Goal: Use online tool/utility: Use online tool/utility

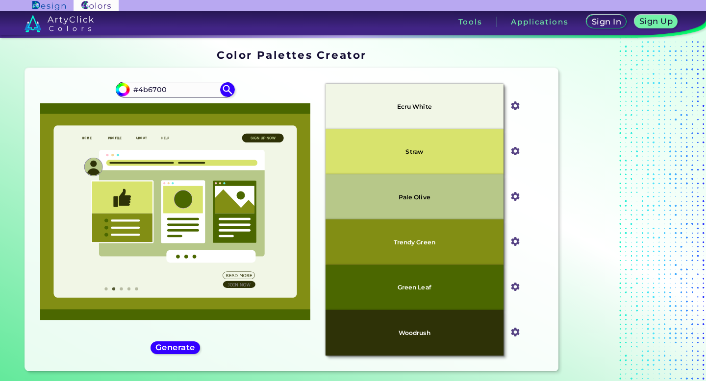
click at [276, 87] on div "#4b6700 #4b6700" at bounding box center [175, 220] width 285 height 288
click at [538, 319] on img at bounding box center [539, 319] width 8 height 8
copy p "B7C889"
click at [310, 84] on div "#4b6700 #4b6700" at bounding box center [175, 220] width 285 height 288
copy p "4B6700"
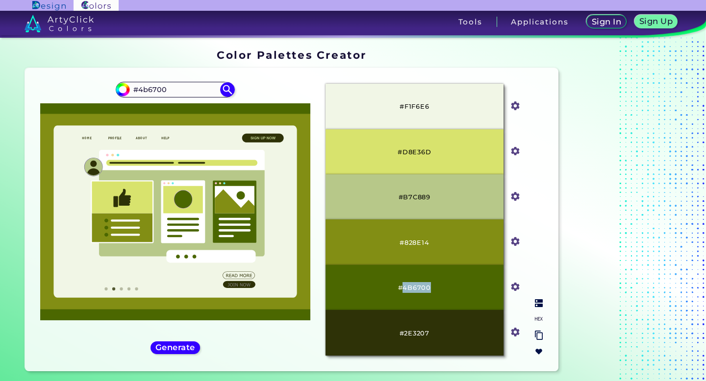
copy p "4B6700"
click at [290, 90] on div "#4b6700 #4b6700" at bounding box center [175, 220] width 285 height 288
copy p "2E3207"
click at [195, 92] on input "#4b6700" at bounding box center [175, 89] width 91 height 13
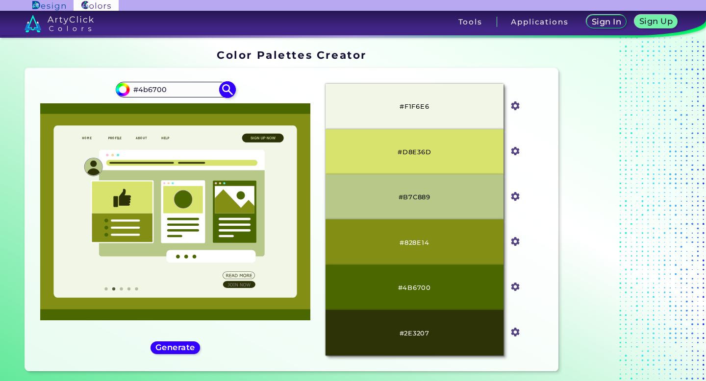
click at [195, 90] on input "#4b6700" at bounding box center [175, 89] width 91 height 13
click at [261, 85] on div "#4b6700 #4b6700" at bounding box center [175, 220] width 285 height 288
copy p "F1F6E6"
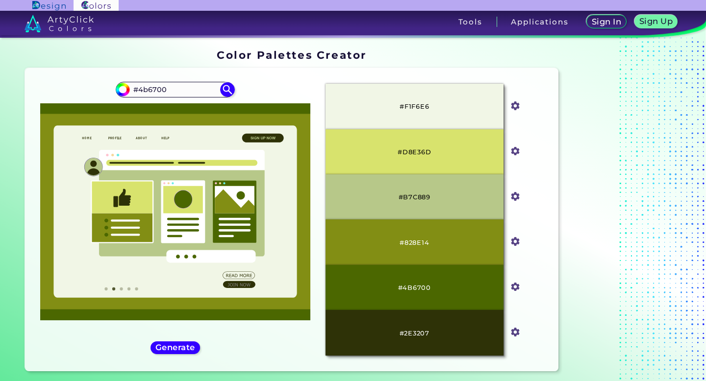
click at [313, 84] on div "#4b6700 #4b6700" at bounding box center [175, 220] width 285 height 288
copy p "828E14"
click at [279, 346] on div "#4b6700 #4b6700" at bounding box center [175, 220] width 285 height 288
copy p "2E3207"
click at [266, 84] on div "#4b6700 #4b6700" at bounding box center [175, 220] width 285 height 288
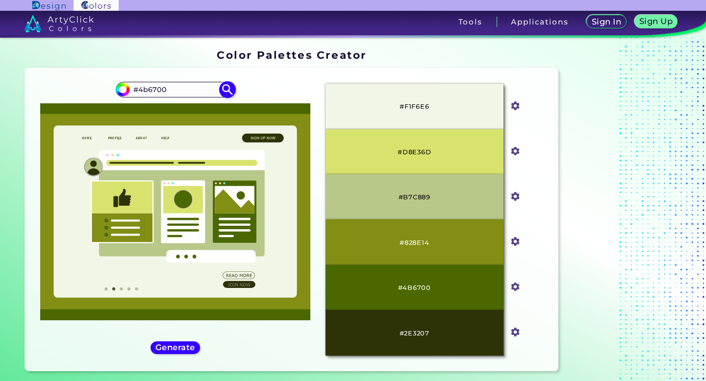
click at [190, 93] on input "#4b6700" at bounding box center [175, 89] width 91 height 13
paste input "71aa34"
type input "#71aa34"
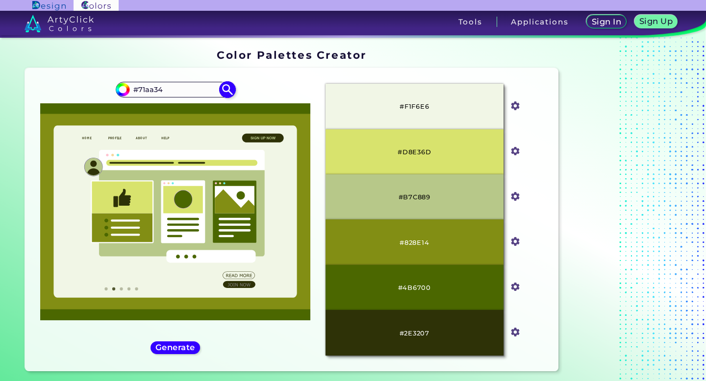
type input "#71aa34"
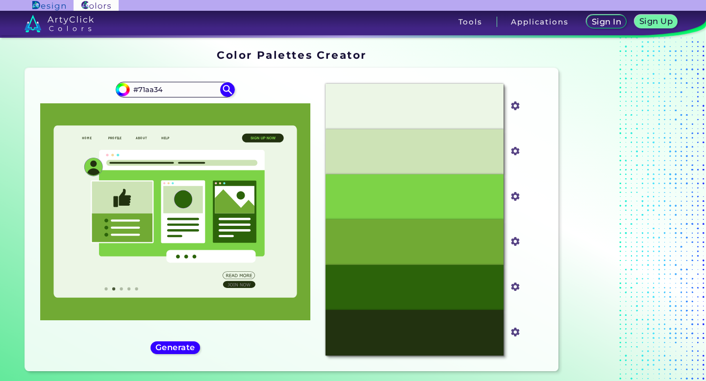
click at [316, 96] on div "#71aa34 #71aa34" at bounding box center [175, 220] width 285 height 288
click at [539, 304] on img at bounding box center [539, 304] width 8 height 8
click at [541, 320] on img at bounding box center [539, 319] width 8 height 8
copy p "ECF6E6"
click at [475, 73] on div "Oops - something went wrong. Please try again. #ECF6E6 #ecf6e6 #CDE3B6 #cde3b6 …" at bounding box center [291, 219] width 533 height 303
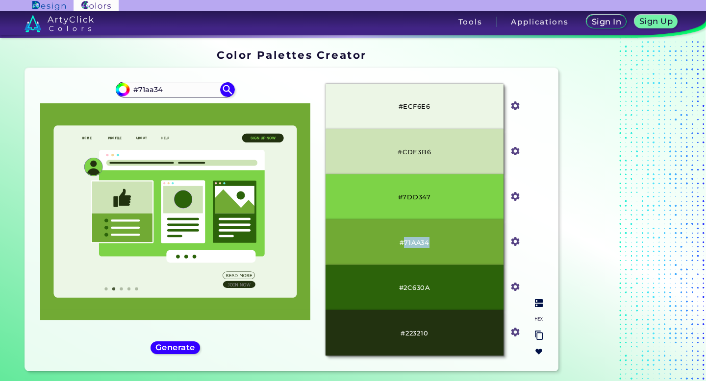
copy p "71AA34"
click at [308, 80] on div "#71aa34 #71aa34" at bounding box center [175, 220] width 285 height 288
click at [298, 85] on div "#71aa34 #71aa34" at bounding box center [175, 220] width 285 height 288
copy p "223210"
